Goal: Communication & Community: Share content

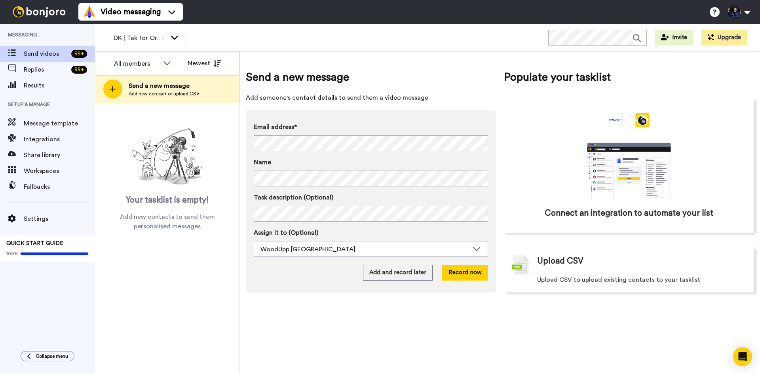
click at [161, 37] on span "DK | Tak for Ordre" at bounding box center [140, 37] width 53 height 9
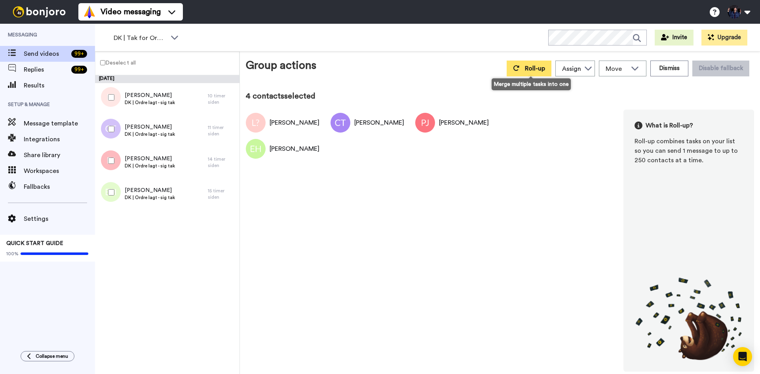
click at [543, 69] on span "Roll-up" at bounding box center [535, 68] width 20 height 6
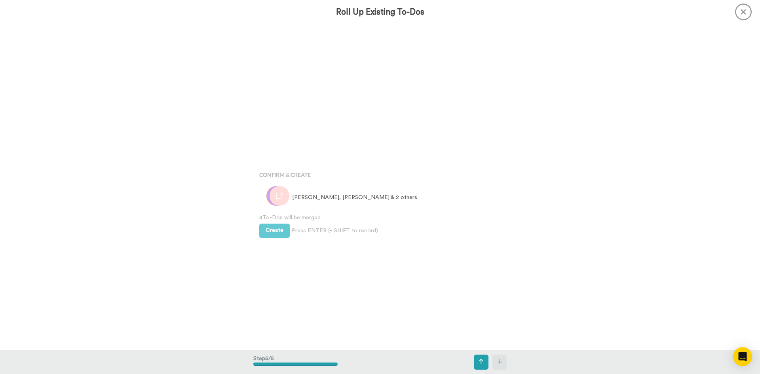
scroll to position [1303, 0]
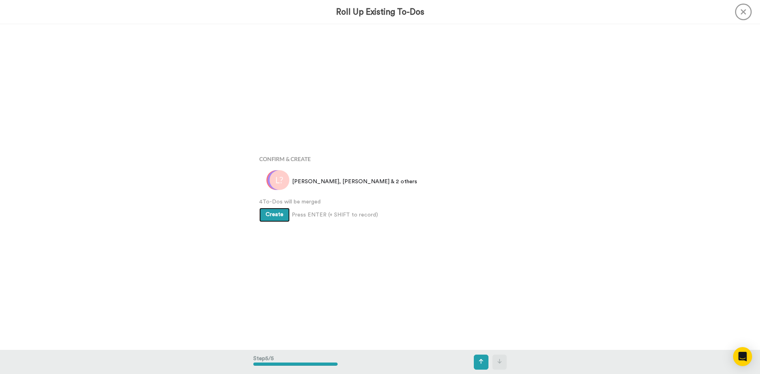
click at [277, 218] on button "Create" at bounding box center [274, 215] width 30 height 14
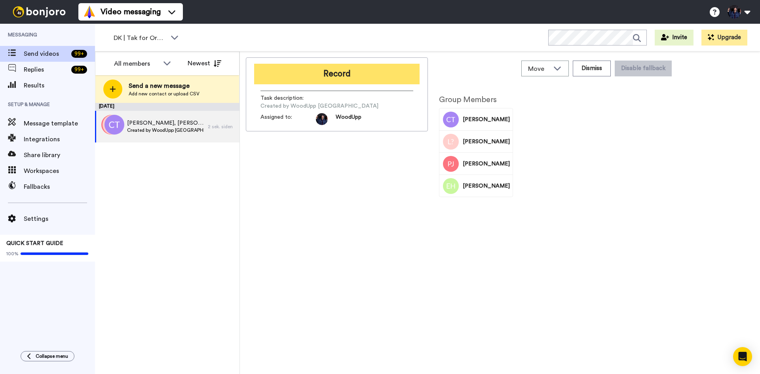
click at [364, 76] on button "Record" at bounding box center [336, 74] width 165 height 21
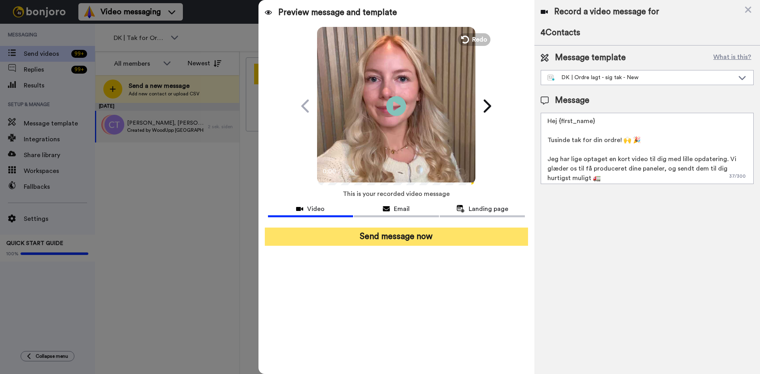
click at [438, 239] on button "Send message now" at bounding box center [396, 237] width 263 height 18
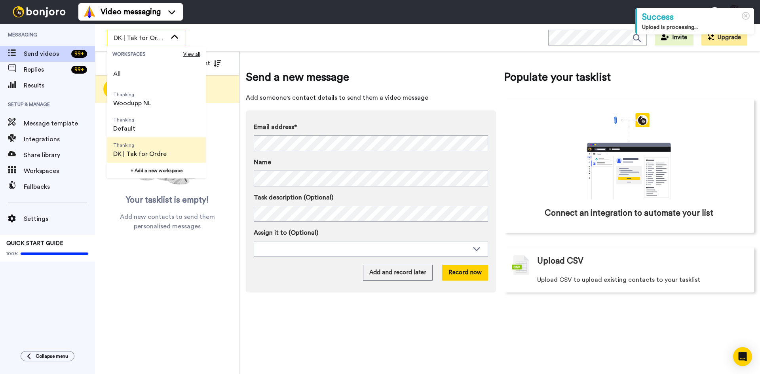
scroll to position [40, 0]
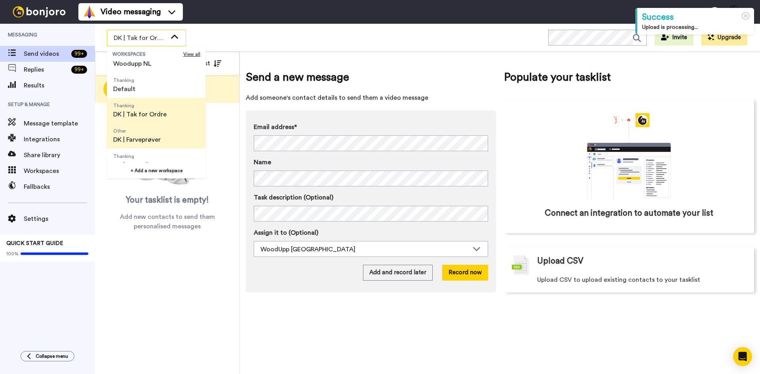
click at [165, 140] on span "Other DK | Farveprøver" at bounding box center [137, 135] width 60 height 25
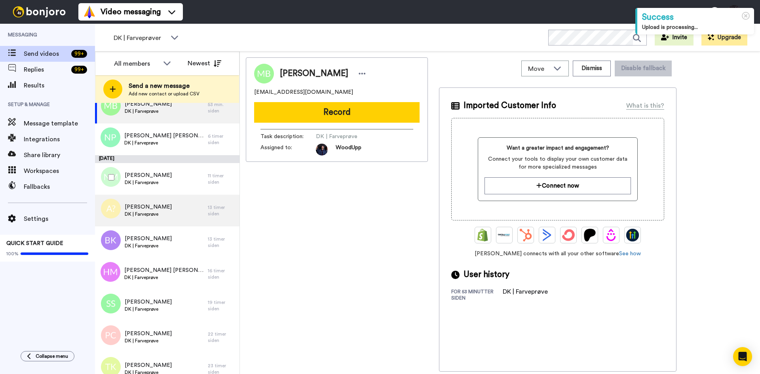
scroll to position [30, 0]
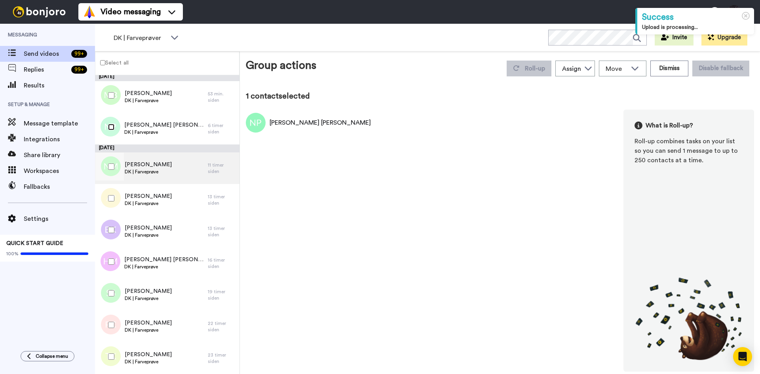
scroll to position [2, 0]
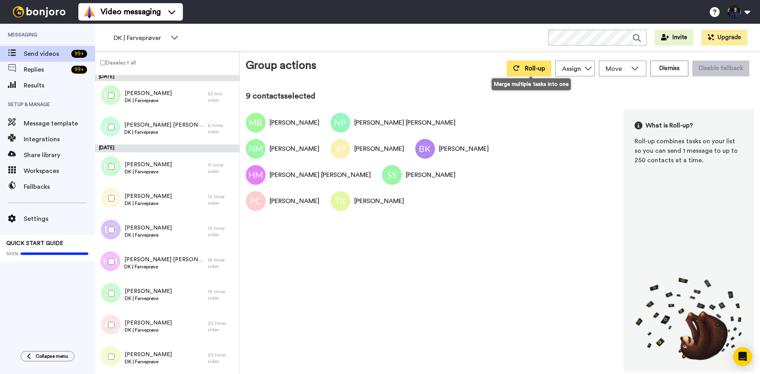
click at [525, 65] on button "Roll-up" at bounding box center [529, 69] width 45 height 16
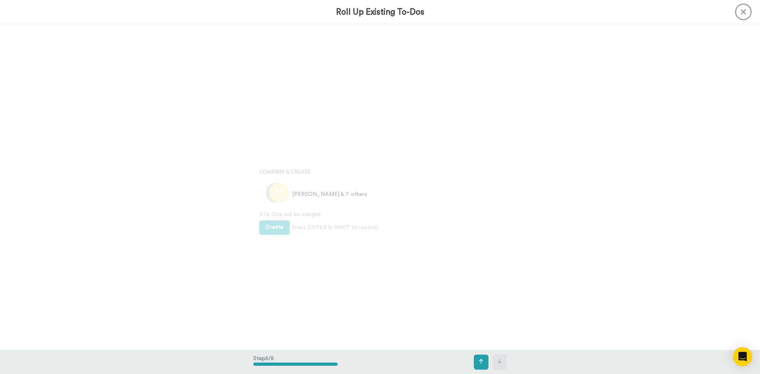
scroll to position [1303, 0]
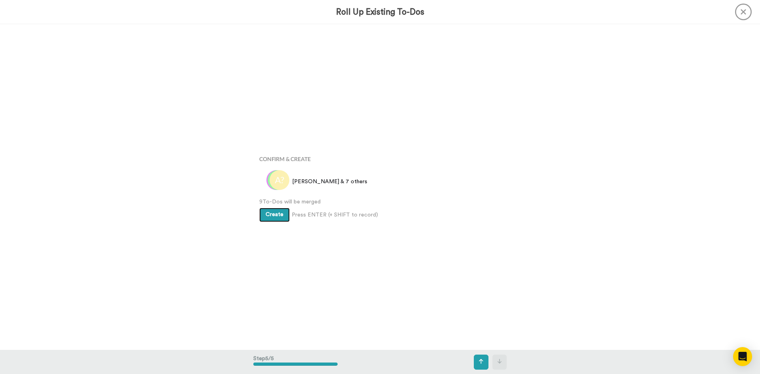
click at [269, 219] on button "Create" at bounding box center [274, 215] width 30 height 14
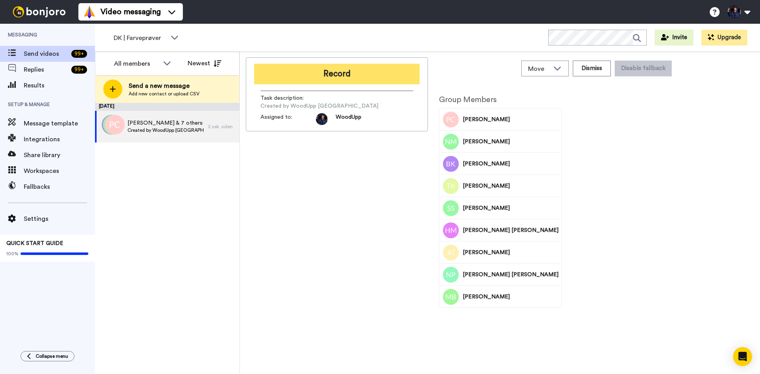
click at [364, 80] on button "Record" at bounding box center [336, 74] width 165 height 21
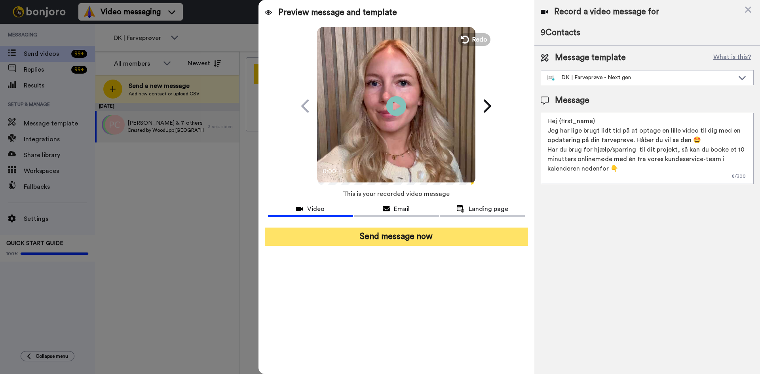
click at [391, 241] on button "Send message now" at bounding box center [396, 237] width 263 height 18
